Goal: Transaction & Acquisition: Obtain resource

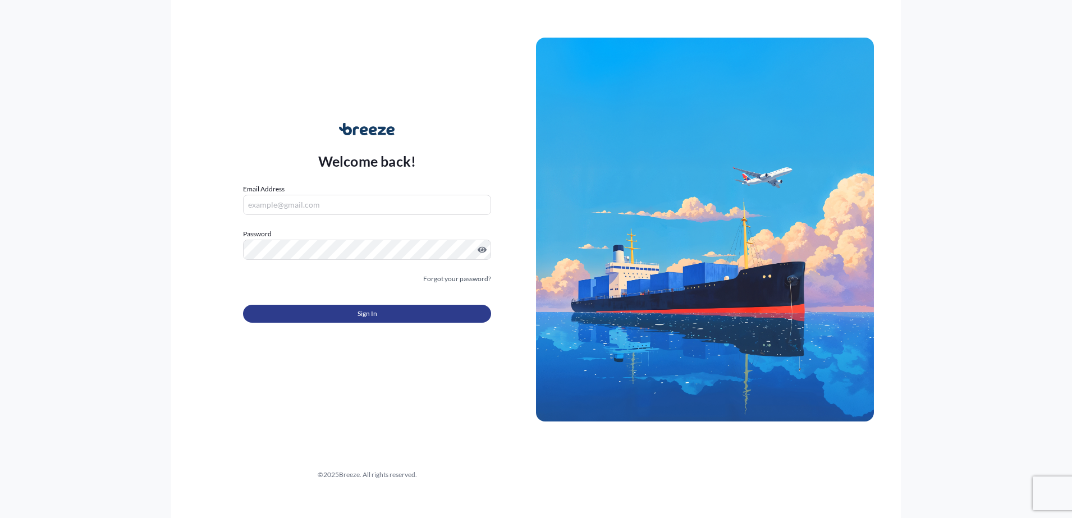
type input "[EMAIL_ADDRESS][DOMAIN_NAME]"
click at [358, 311] on span "Sign In" at bounding box center [368, 313] width 20 height 11
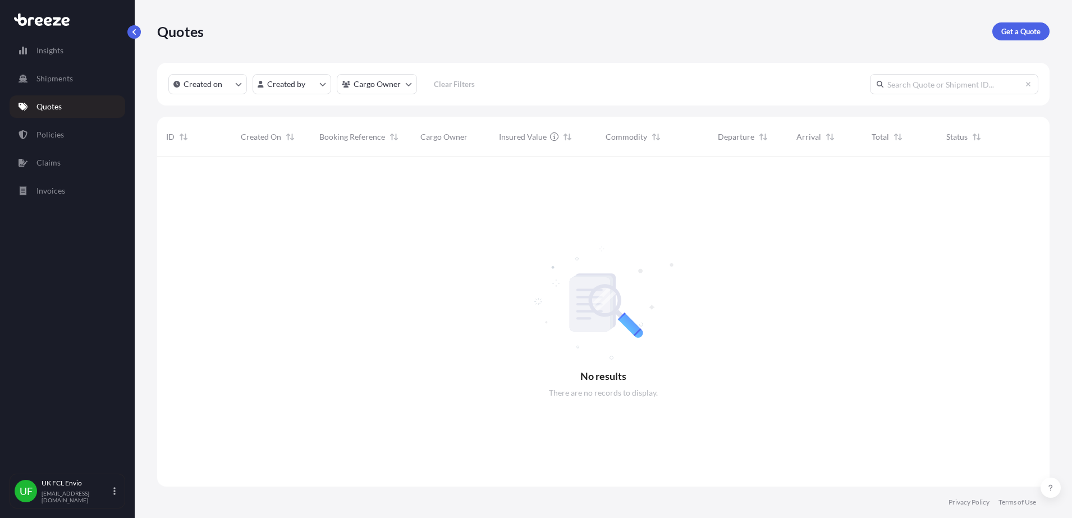
scroll to position [359, 882]
click at [1033, 31] on p "Get a Quote" at bounding box center [1021, 31] width 39 height 11
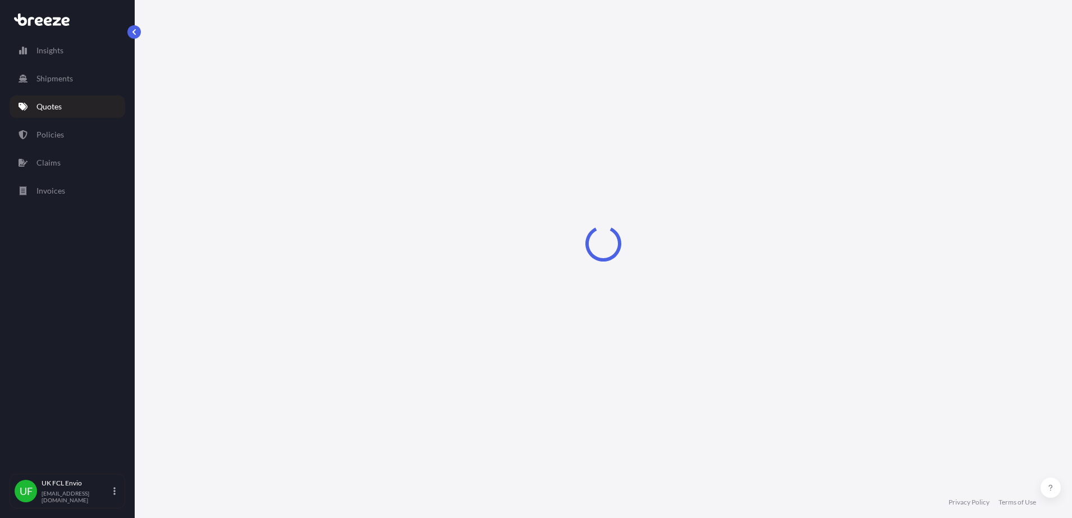
select select "Sea"
select select "1"
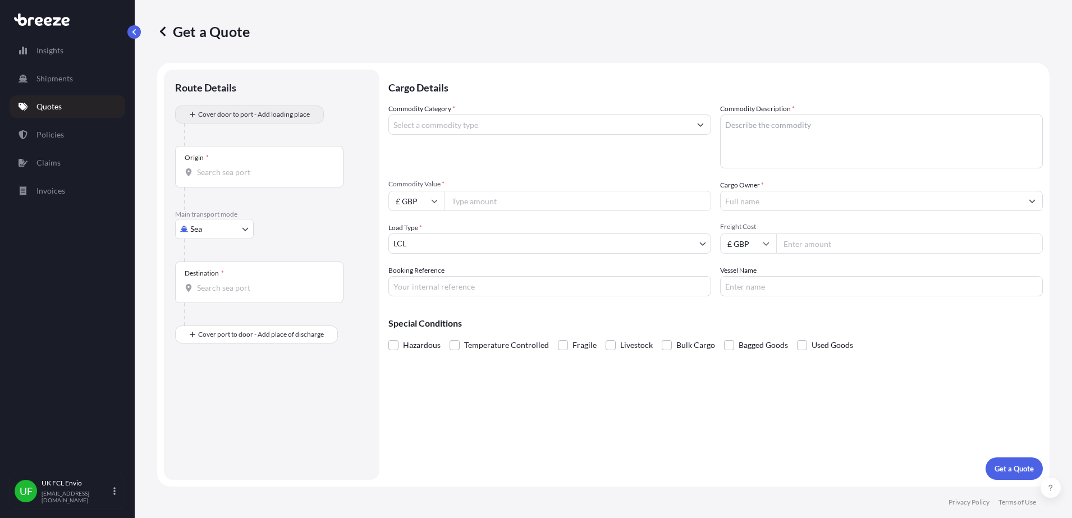
click at [0, 0] on div "Place of loading" at bounding box center [0, 0] width 0 height 0
click at [0, 0] on input "Place of loading" at bounding box center [0, 0] width 0 height 0
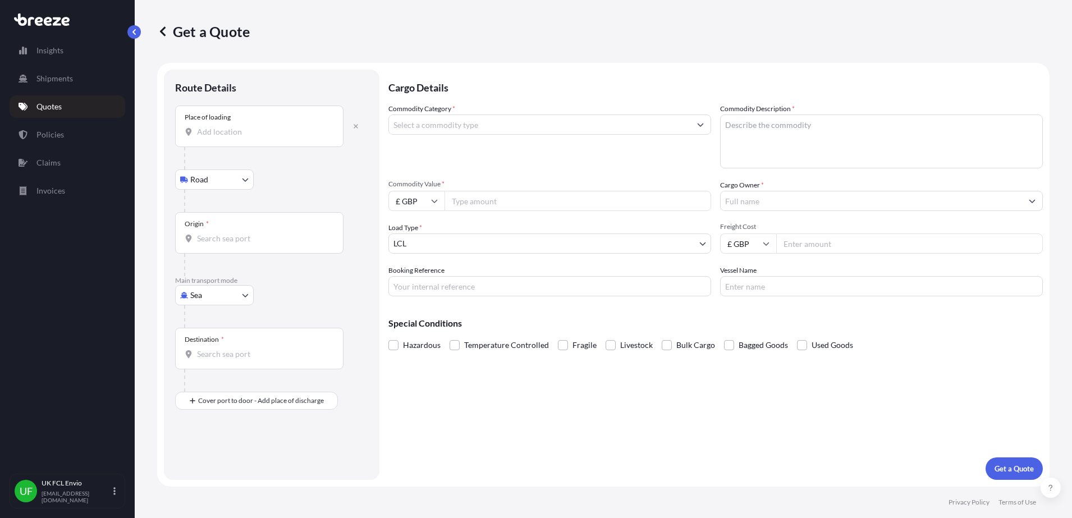
click at [232, 136] on input "Place of loading" at bounding box center [263, 131] width 133 height 11
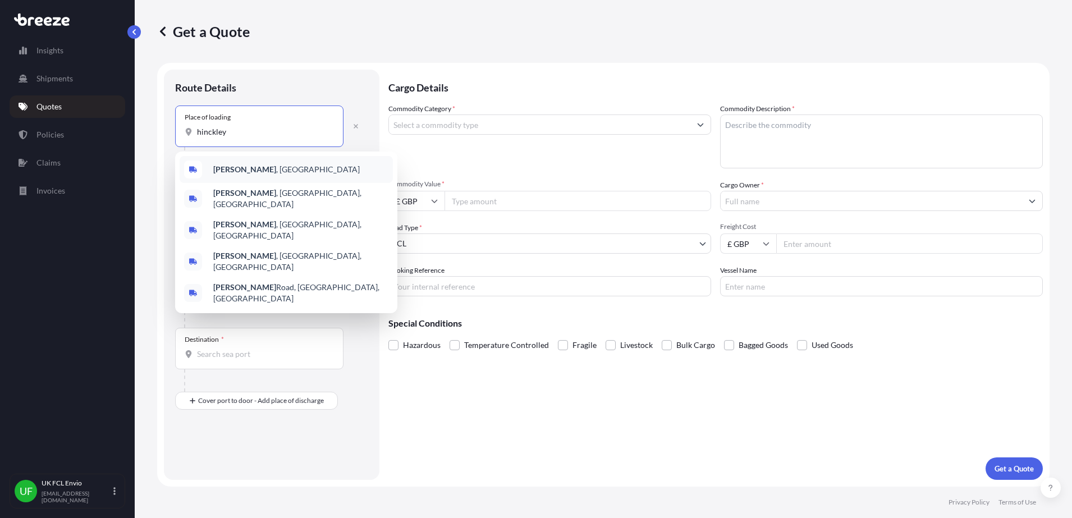
click at [237, 168] on b "[PERSON_NAME]" at bounding box center [244, 170] width 63 height 10
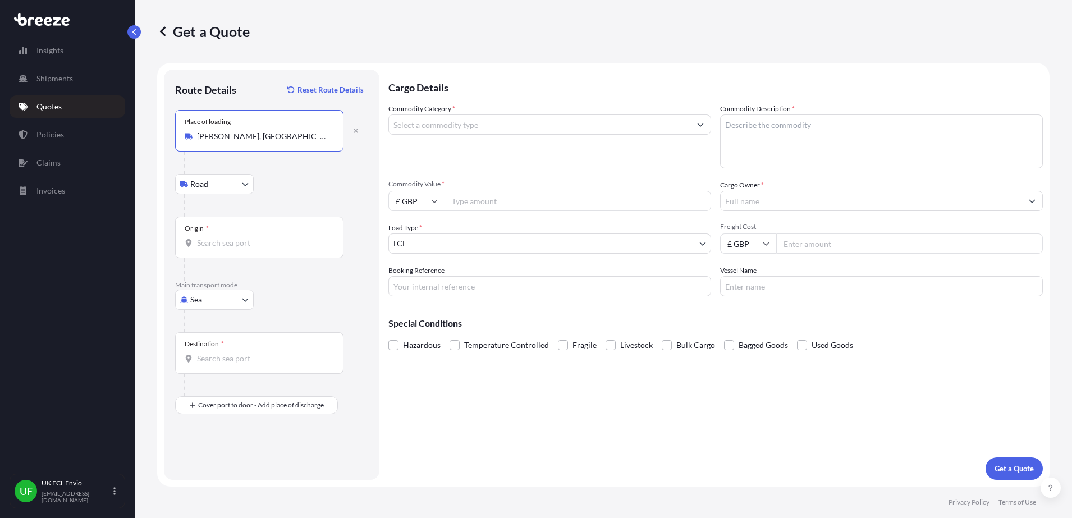
type input "[PERSON_NAME], [GEOGRAPHIC_DATA]"
click at [241, 244] on input "Origin *" at bounding box center [263, 243] width 133 height 11
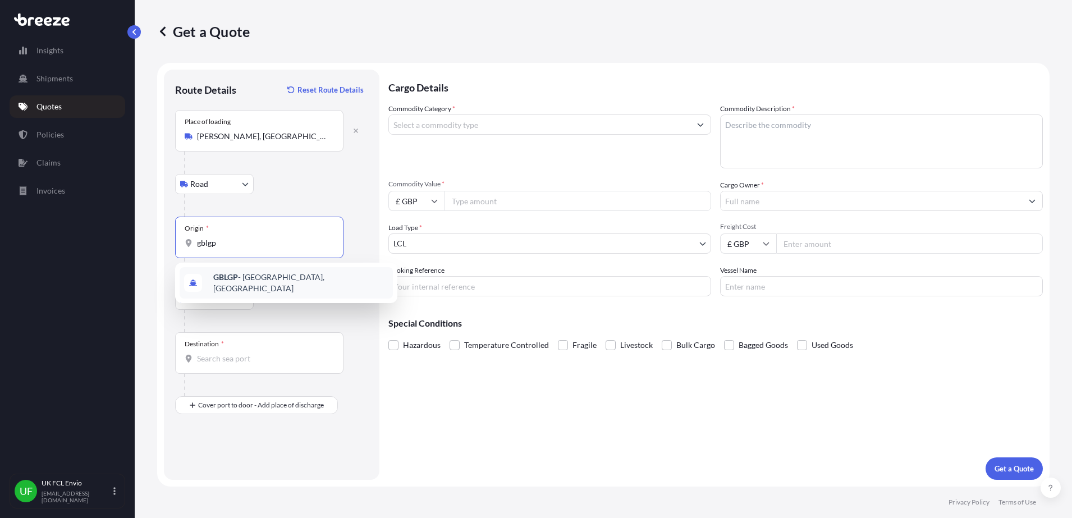
click at [237, 279] on b "GBLGP" at bounding box center [225, 277] width 25 height 10
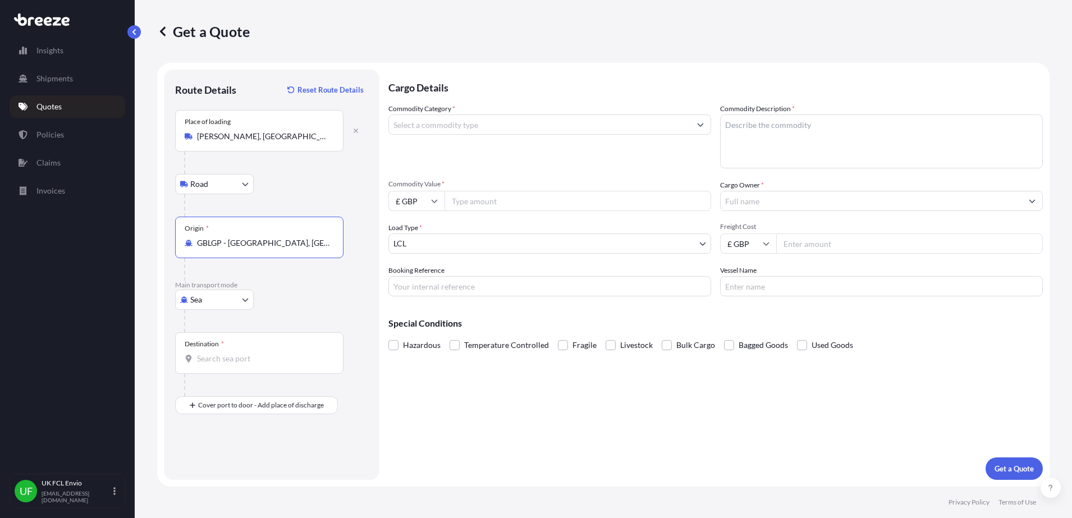
type input "GBLGP - [GEOGRAPHIC_DATA], [GEOGRAPHIC_DATA]"
click at [223, 367] on div "Destination *" at bounding box center [259, 353] width 168 height 42
click at [223, 364] on input "Destination *" at bounding box center [263, 358] width 133 height 11
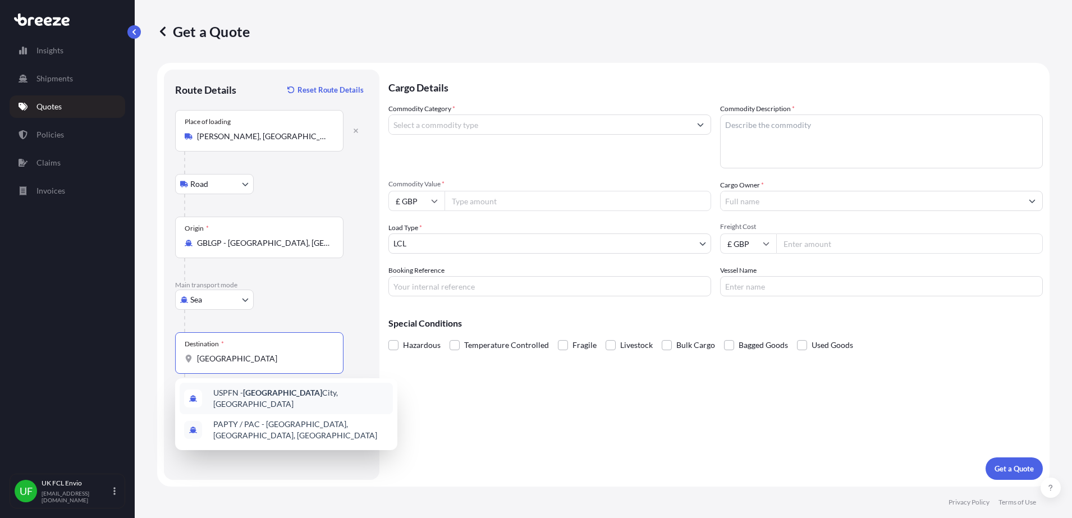
click at [276, 399] on span "USPFN - [GEOGRAPHIC_DATA], [GEOGRAPHIC_DATA]" at bounding box center [300, 398] width 175 height 22
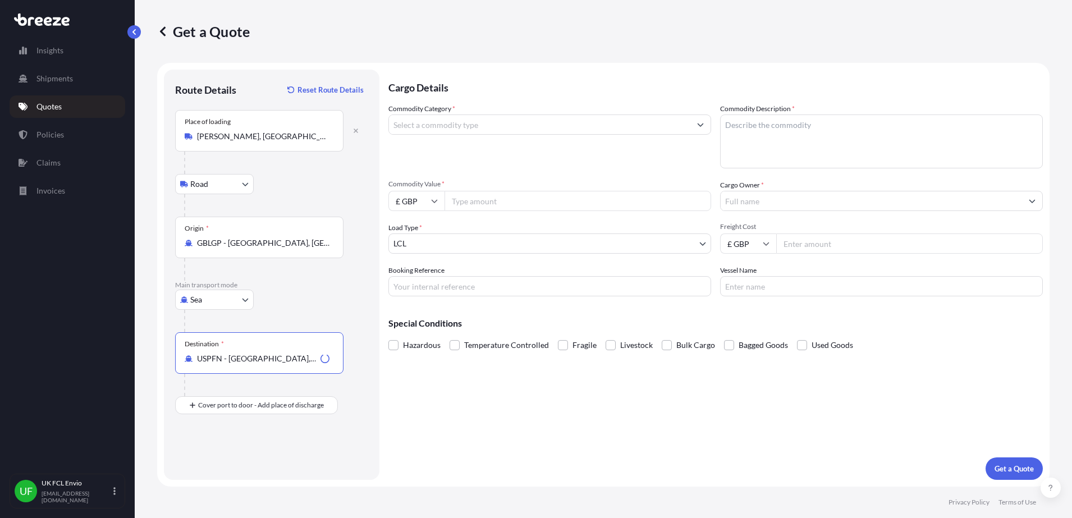
type input "USPFN - [GEOGRAPHIC_DATA], [GEOGRAPHIC_DATA]"
click at [460, 130] on input "Commodity Category *" at bounding box center [540, 125] width 302 height 20
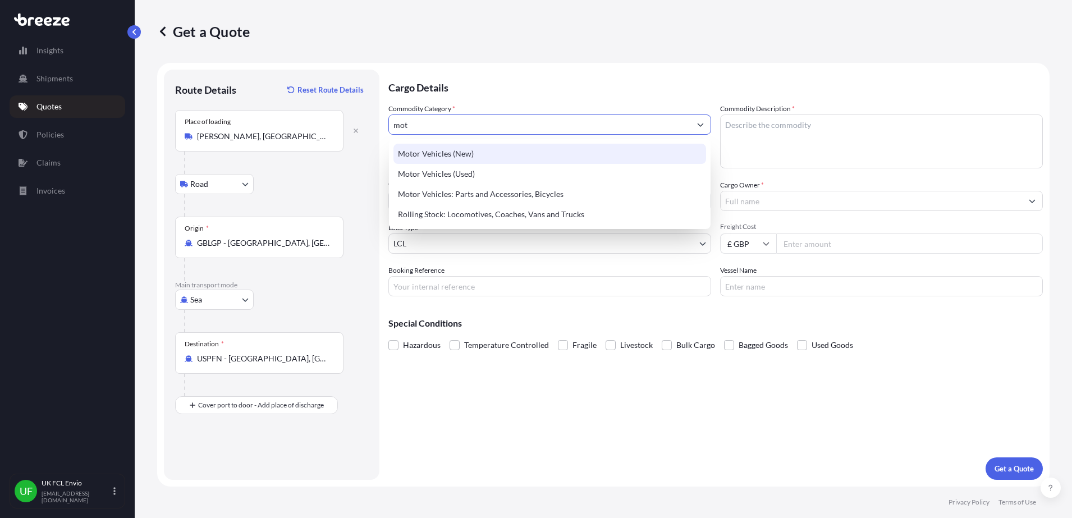
click at [456, 152] on div "Motor Vehicles (New)" at bounding box center [550, 154] width 313 height 20
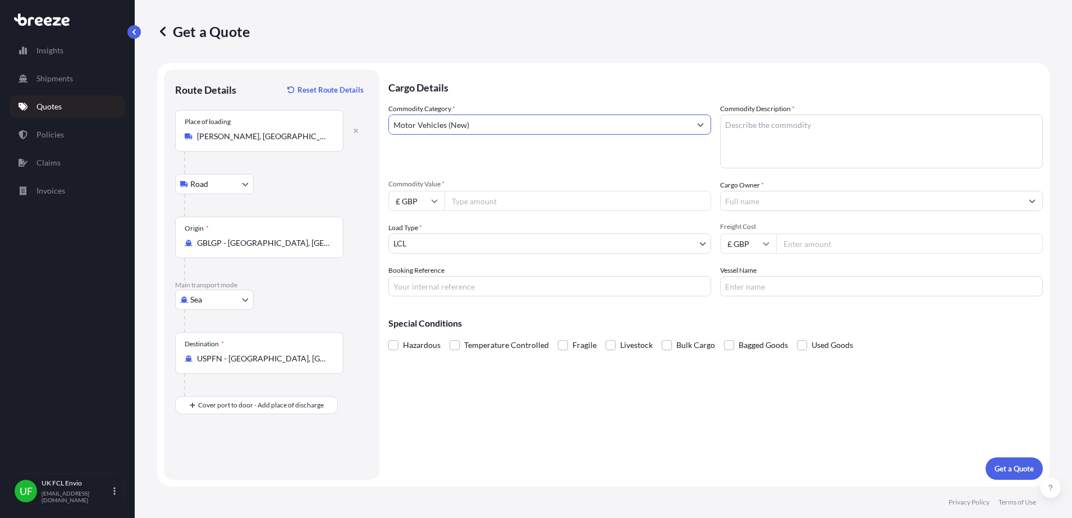
type input "Motor Vehicles (New)"
click at [824, 140] on textarea "Commodity Description *" at bounding box center [881, 142] width 323 height 54
type textarea "new crated motorcycles"
click at [409, 200] on input "£ GBP" at bounding box center [417, 201] width 56 height 20
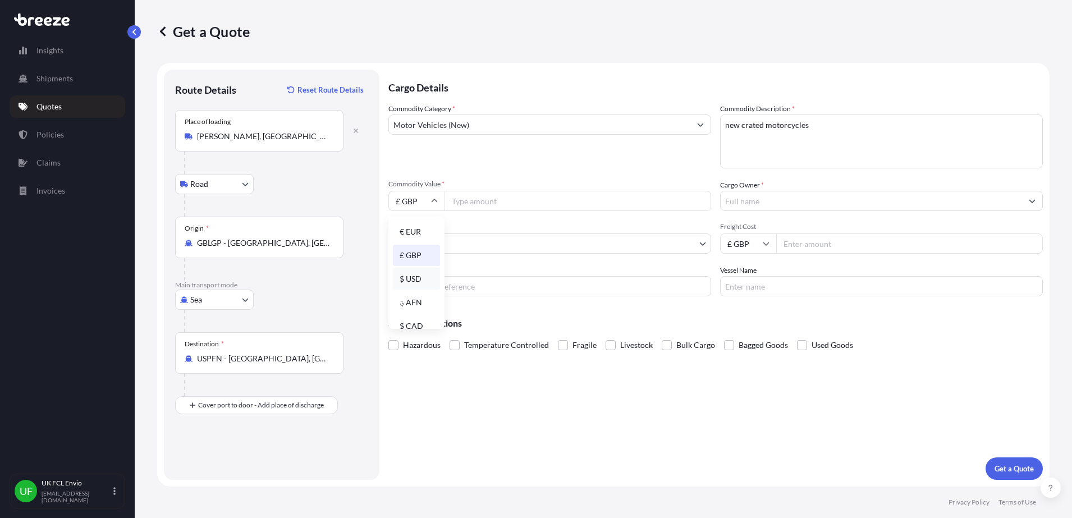
click at [415, 289] on div "$ USD" at bounding box center [416, 278] width 47 height 21
type input "$ USD"
click at [496, 211] on input "Commodity Value *" at bounding box center [578, 201] width 267 height 20
type input "26303.30"
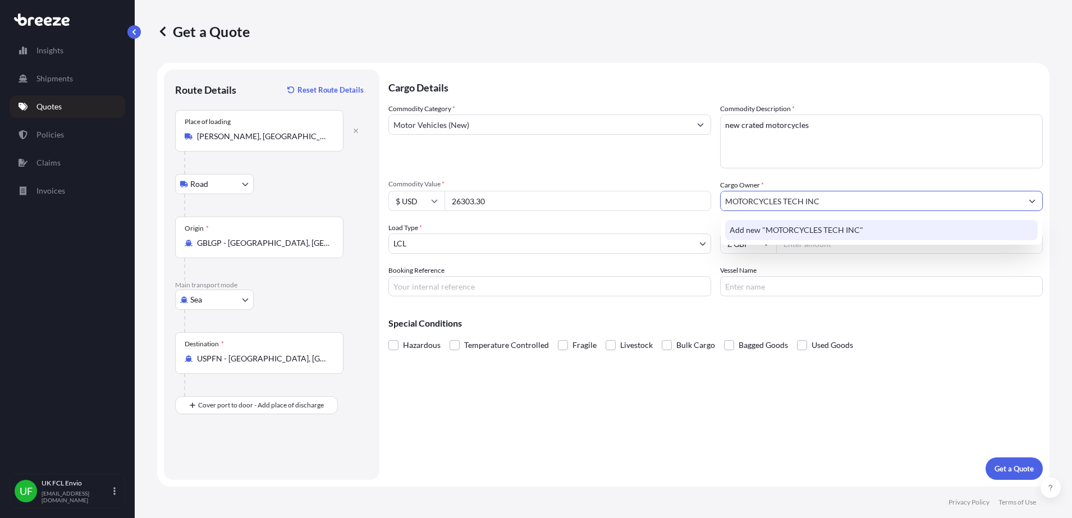
click at [856, 234] on span "Add new "MOTORCYCLES TECH INC"" at bounding box center [797, 230] width 134 height 11
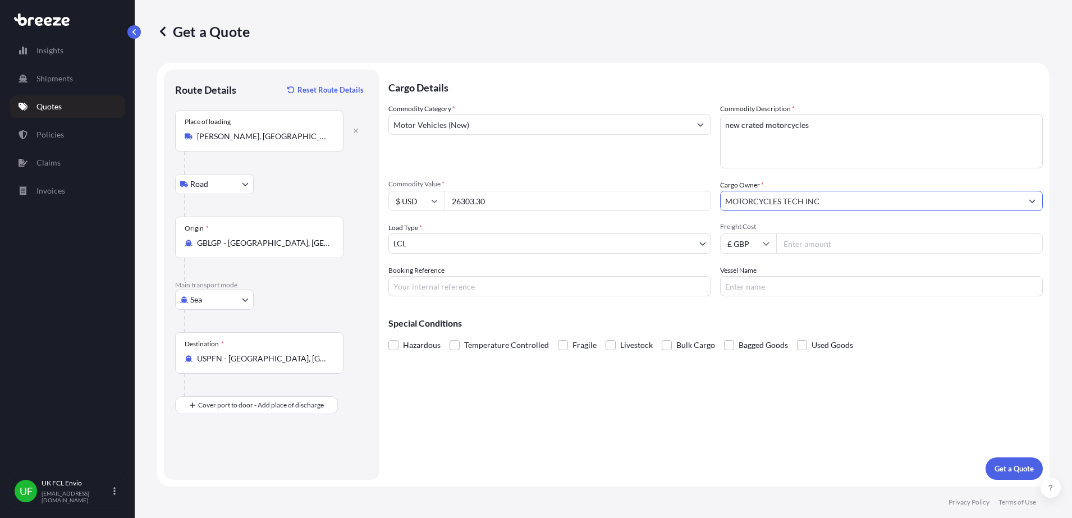
type input "MOTORCYCLES TECH INC"
click at [471, 278] on input "Booking Reference" at bounding box center [550, 286] width 323 height 20
type input "SXJ002232"
type input "CMA [MEDICAL_DATA] [PERSON_NAME]"
click at [558, 175] on div "Commodity Category * Motor Vehicles (New) Commodity Description * new crated mo…" at bounding box center [716, 199] width 655 height 193
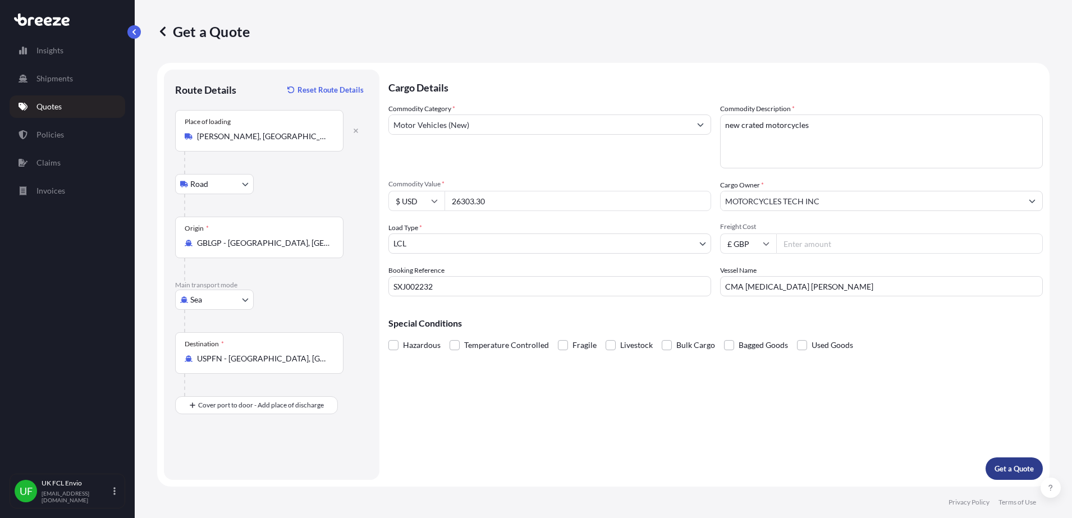
click at [1003, 478] on button "Get a Quote" at bounding box center [1014, 469] width 57 height 22
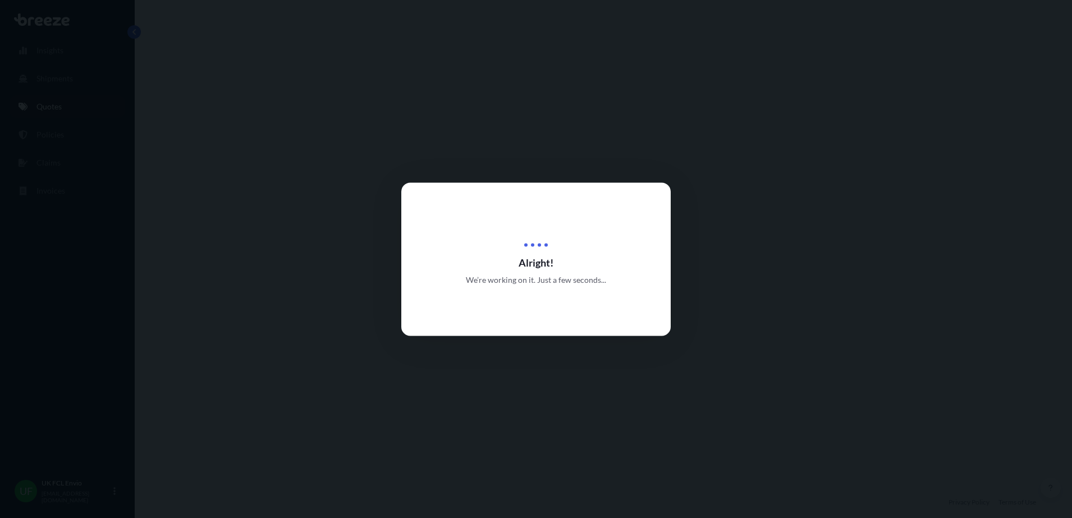
select select "Road"
select select "Sea"
select select "1"
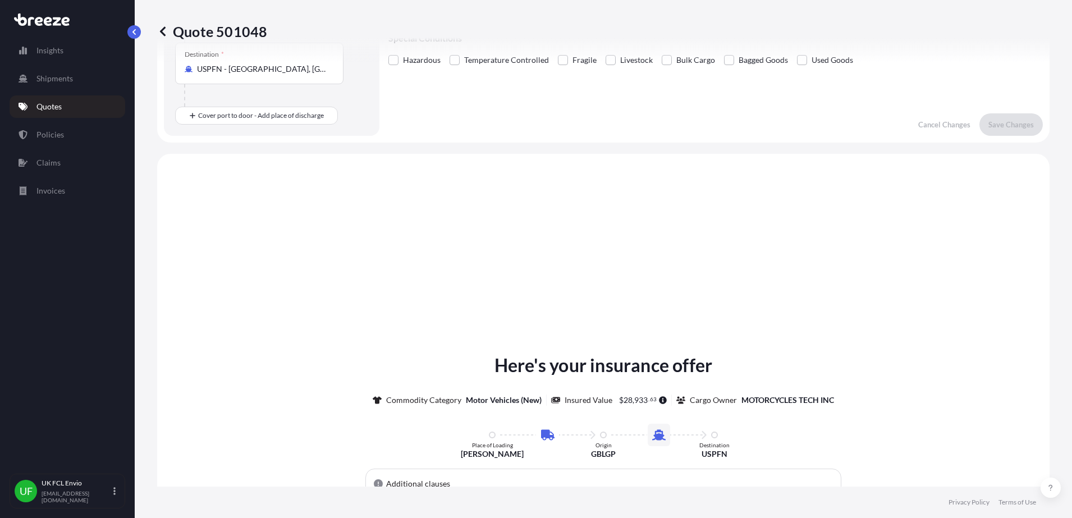
scroll to position [383, 0]
